Goal: Transaction & Acquisition: Book appointment/travel/reservation

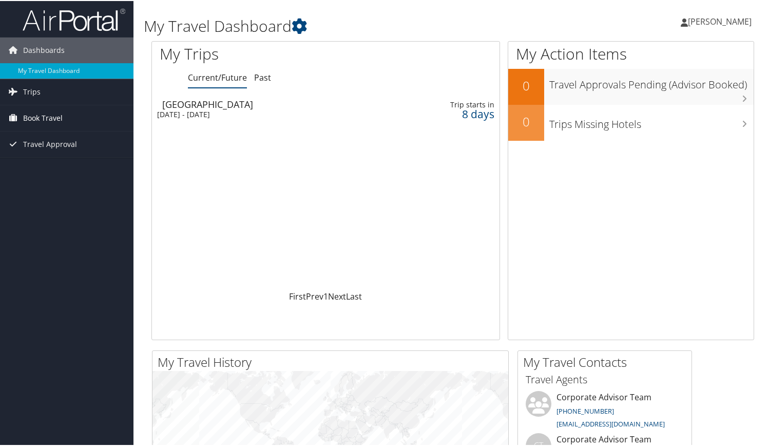
click at [40, 116] on span "Book Travel" at bounding box center [43, 117] width 40 height 26
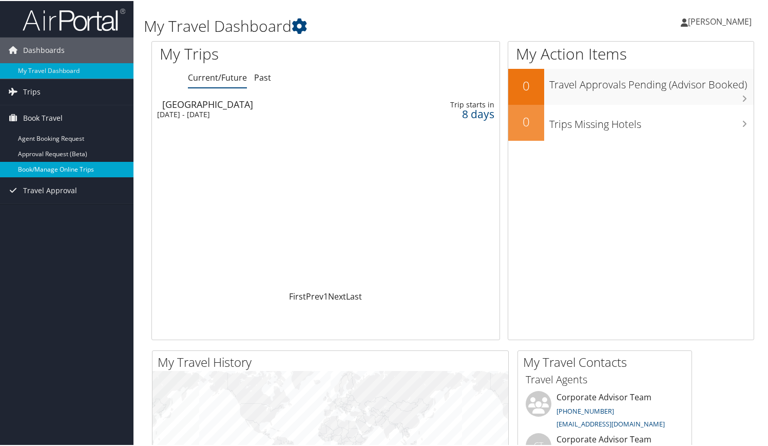
click at [36, 165] on link "Book/Manage Online Trips" at bounding box center [67, 168] width 134 height 15
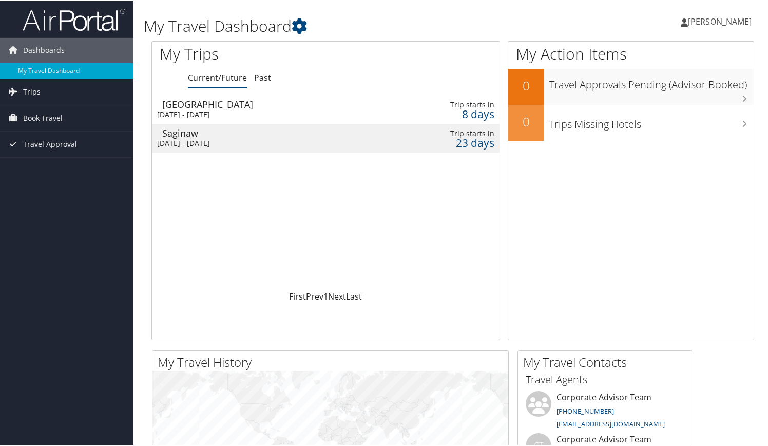
click at [264, 180] on div "Loading... Harrisburg Tue 16 Sep 2025 - Fri 19 Sep 2025 Trip starts in 8 days S…" at bounding box center [326, 191] width 348 height 195
click at [54, 230] on div "Dashboards My Travel Dashboard Trips Current/Future Trips Past Trips Trips Miss…" at bounding box center [386, 388] width 773 height 776
